Goal: Ask a question

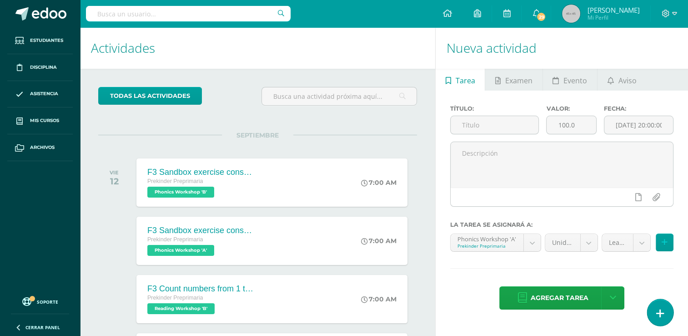
click at [650, 315] on link at bounding box center [660, 312] width 26 height 26
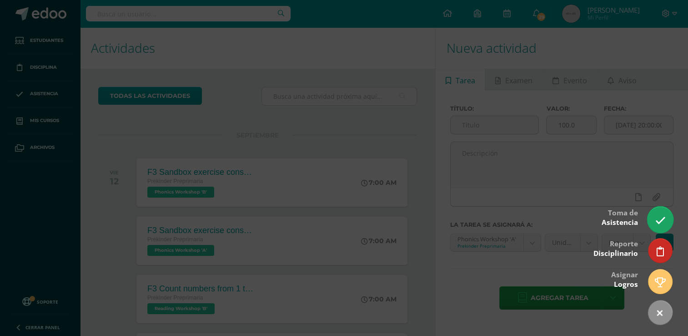
click at [662, 221] on icon at bounding box center [660, 220] width 10 height 10
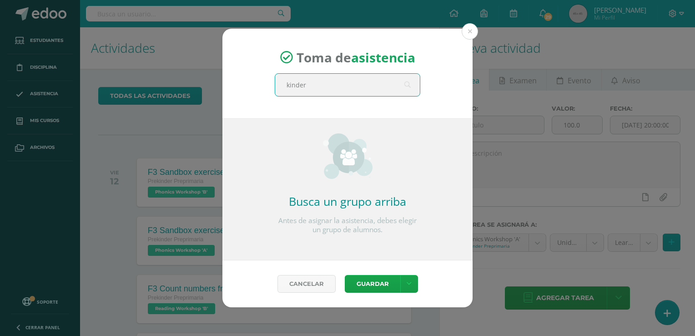
type input "kinder b"
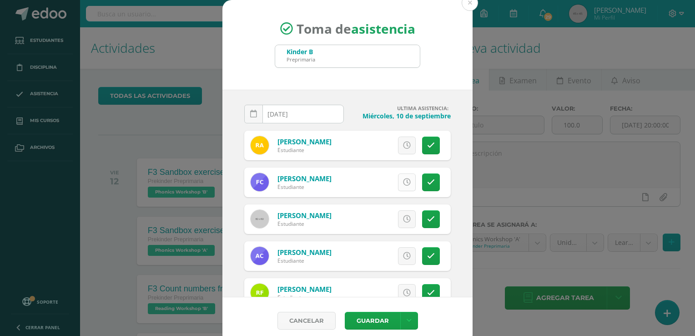
click at [403, 178] on icon at bounding box center [407, 182] width 8 height 8
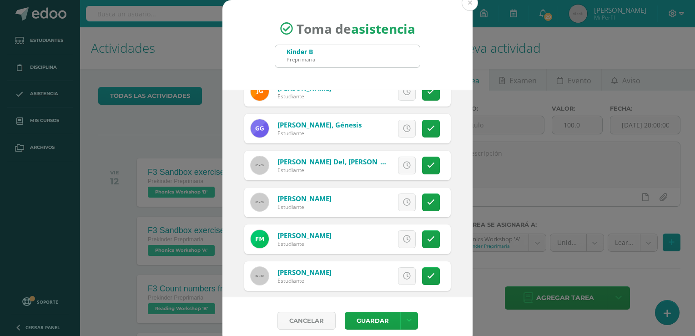
scroll to position [277, 0]
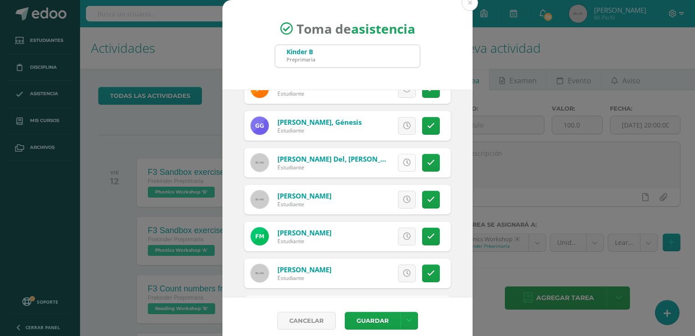
click at [399, 166] on link at bounding box center [407, 163] width 18 height 18
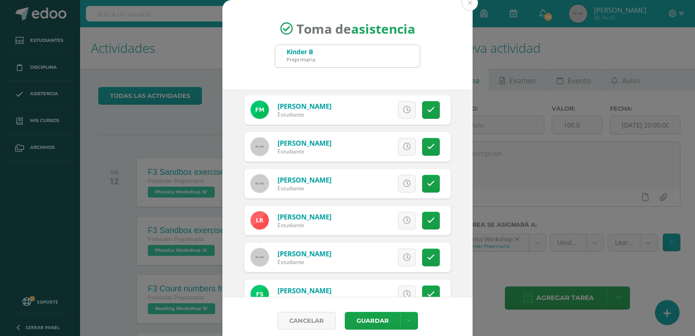
scroll to position [404, 0]
click at [427, 146] on icon at bounding box center [431, 147] width 8 height 8
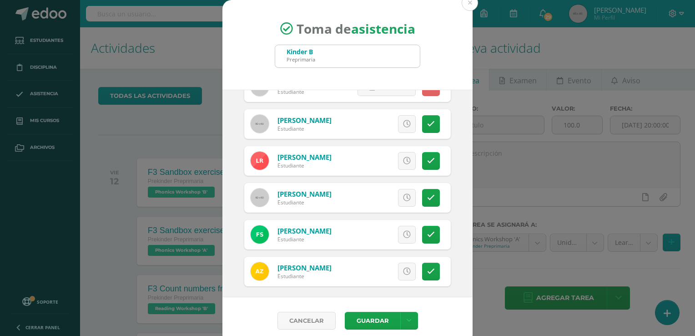
scroll to position [467, 0]
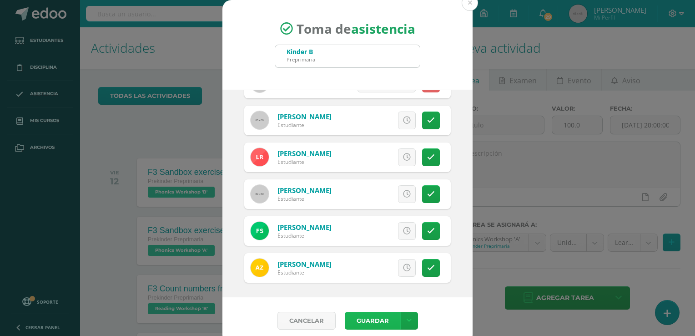
click at [372, 321] on button "Guardar" at bounding box center [372, 321] width 55 height 18
